Goal: Ask a question

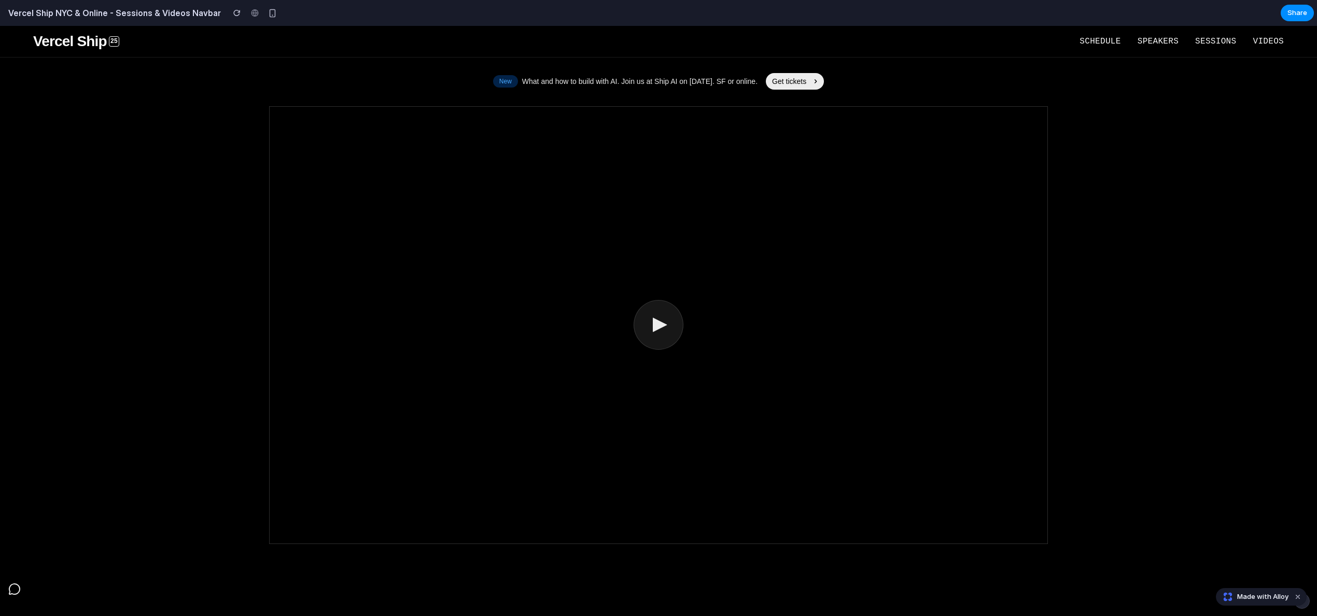
scroll to position [311, 0]
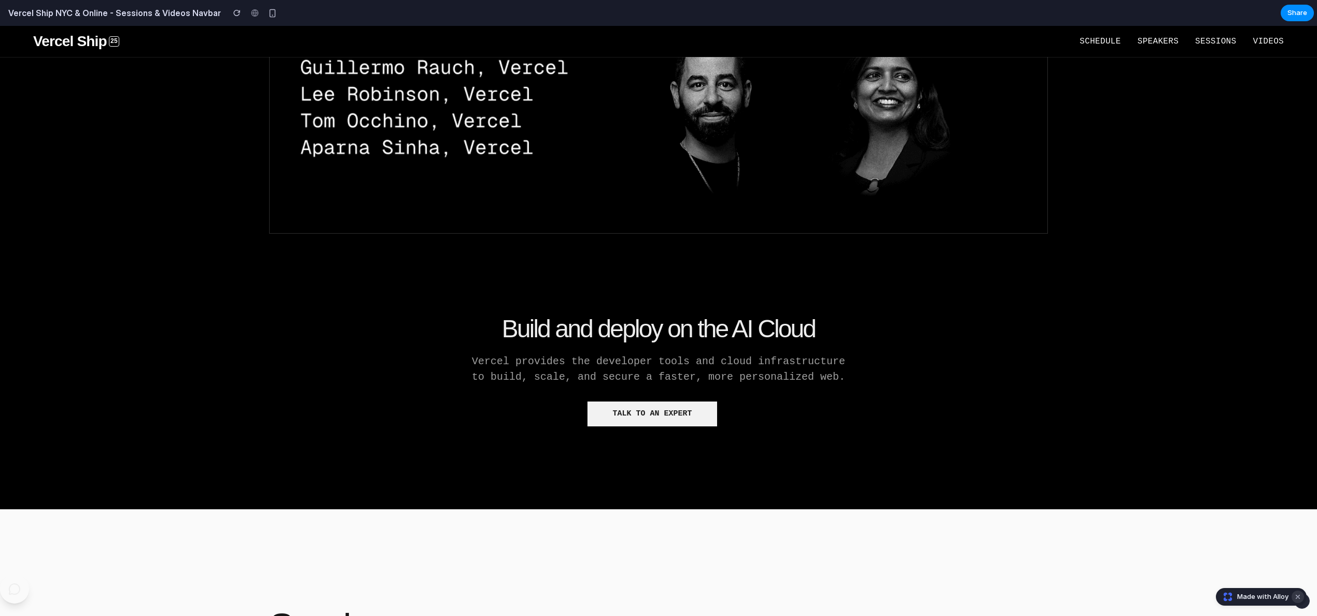
click at [1300, 599] on button "Dismiss watermark" at bounding box center [1297, 597] width 12 height 12
click at [1303, 605] on button "button" at bounding box center [1302, 602] width 16 height 16
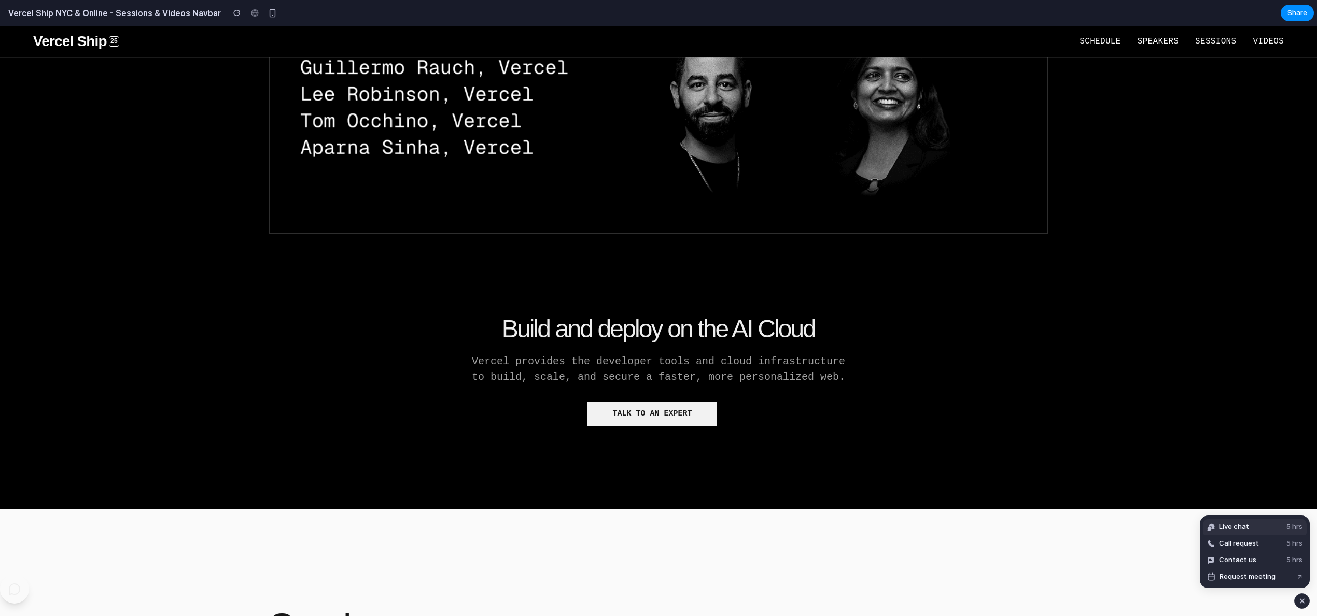
click at [1240, 530] on span "Live chat" at bounding box center [1234, 527] width 30 height 10
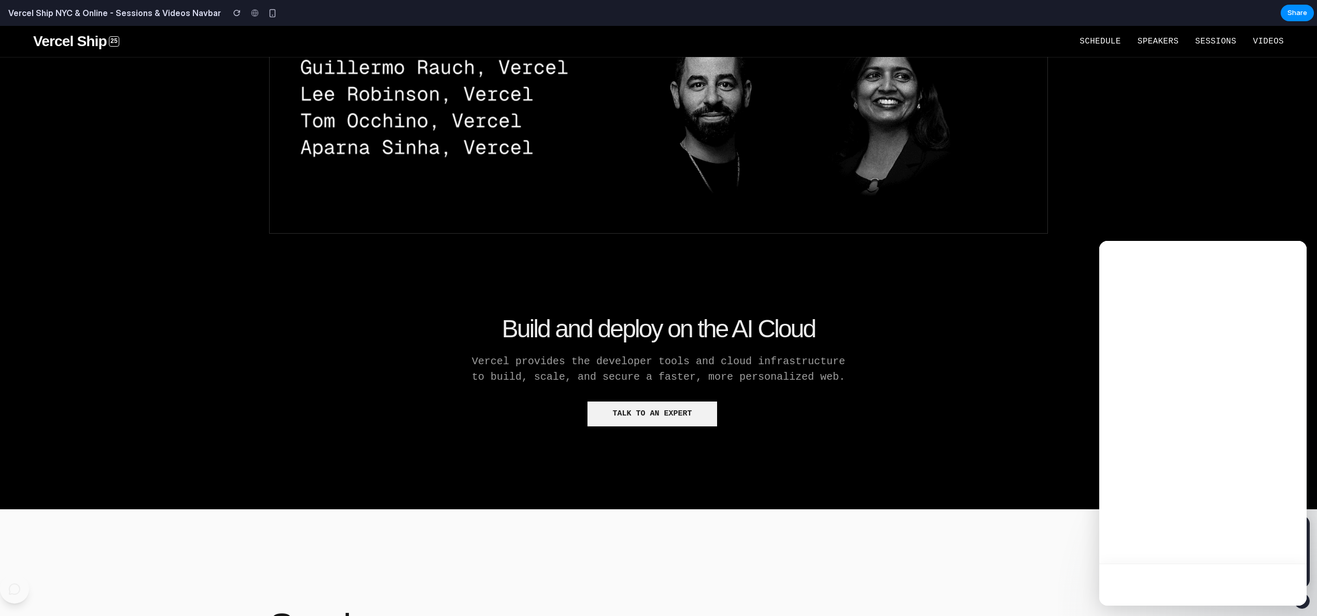
scroll to position [0, 0]
click at [1291, 256] on icon "Close" at bounding box center [1291, 255] width 6 height 6
